Goal: Find specific page/section: Find specific page/section

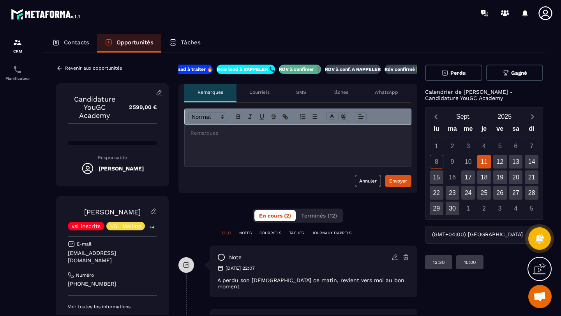
click at [293, 235] on p "TÂCHES" at bounding box center [296, 233] width 15 height 5
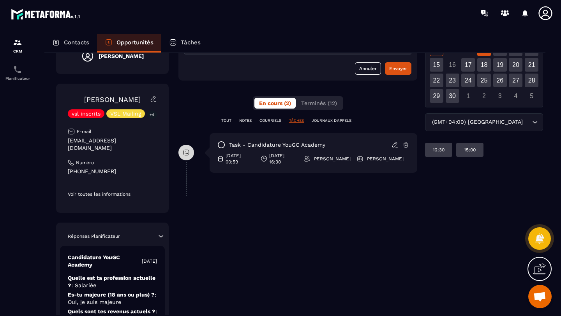
scroll to position [83, 0]
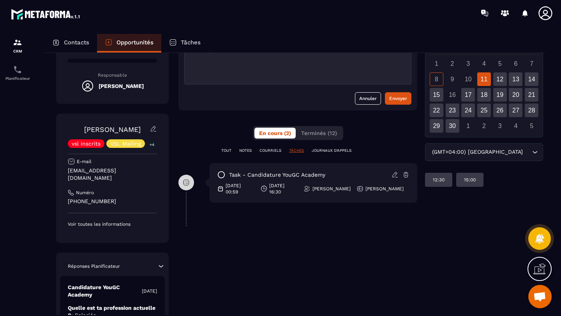
click at [221, 177] on icon at bounding box center [221, 175] width 8 height 8
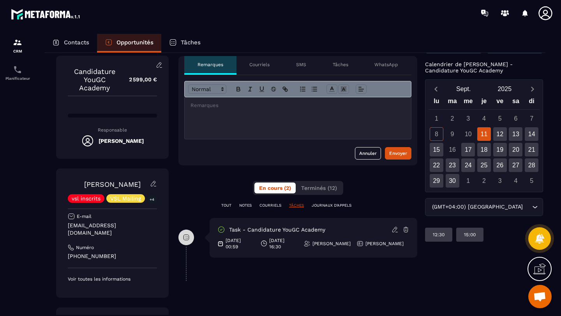
scroll to position [0, 0]
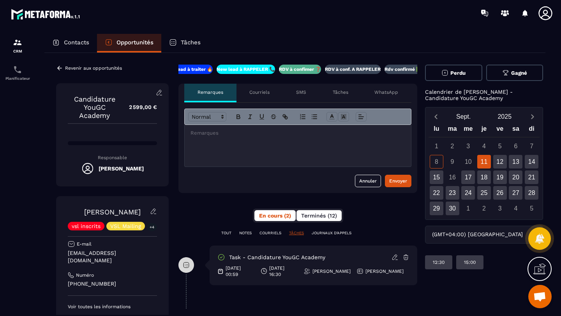
click at [311, 218] on span "Terminés (12)" at bounding box center [319, 216] width 36 height 6
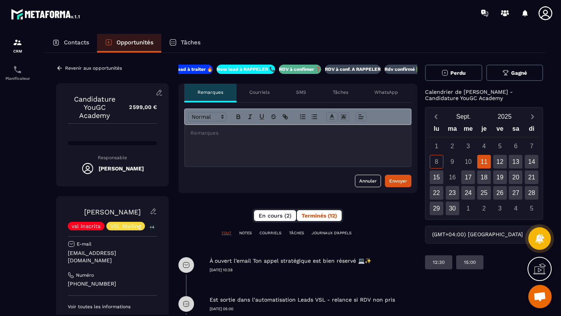
click at [281, 215] on span "En cours (2)" at bounding box center [275, 216] width 33 height 6
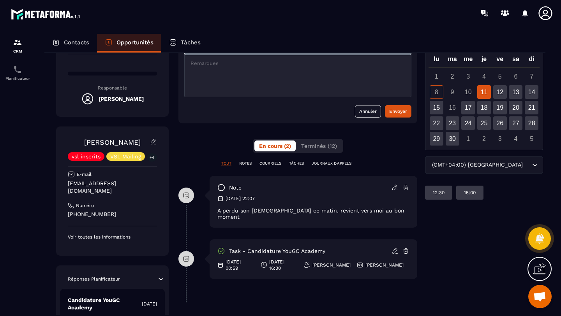
scroll to position [74, 0]
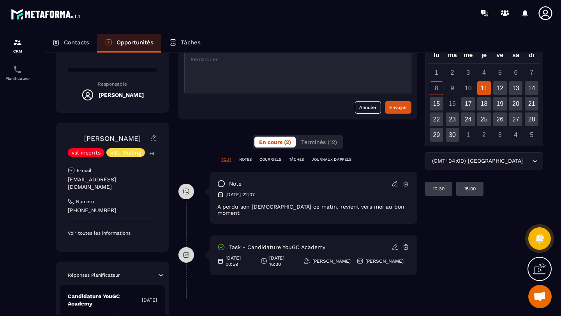
click at [295, 159] on p "TÂCHES" at bounding box center [296, 159] width 15 height 5
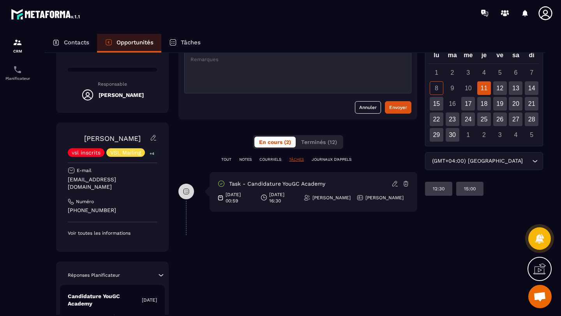
click at [221, 185] on icon at bounding box center [221, 184] width 8 height 8
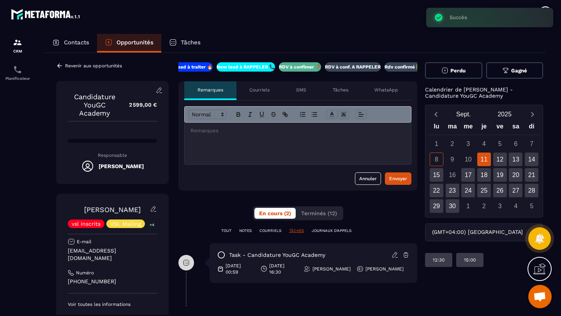
scroll to position [0, 0]
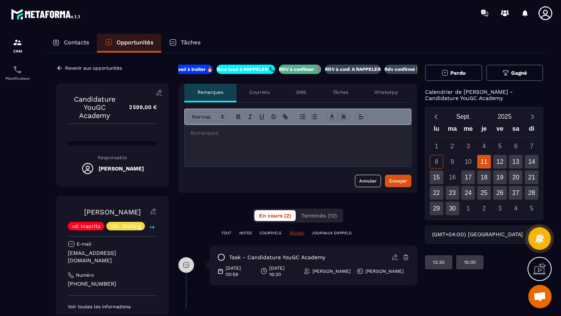
click at [291, 148] on div at bounding box center [298, 146] width 226 height 42
click at [69, 69] on p "Revenir aux opportunités" at bounding box center [93, 67] width 57 height 5
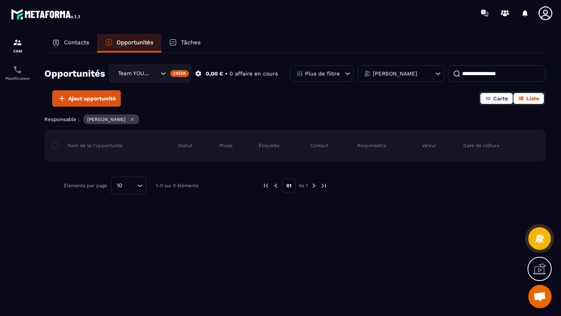
click at [494, 97] on span "Carte" at bounding box center [500, 98] width 15 height 6
